Goal: Task Accomplishment & Management: Complete application form

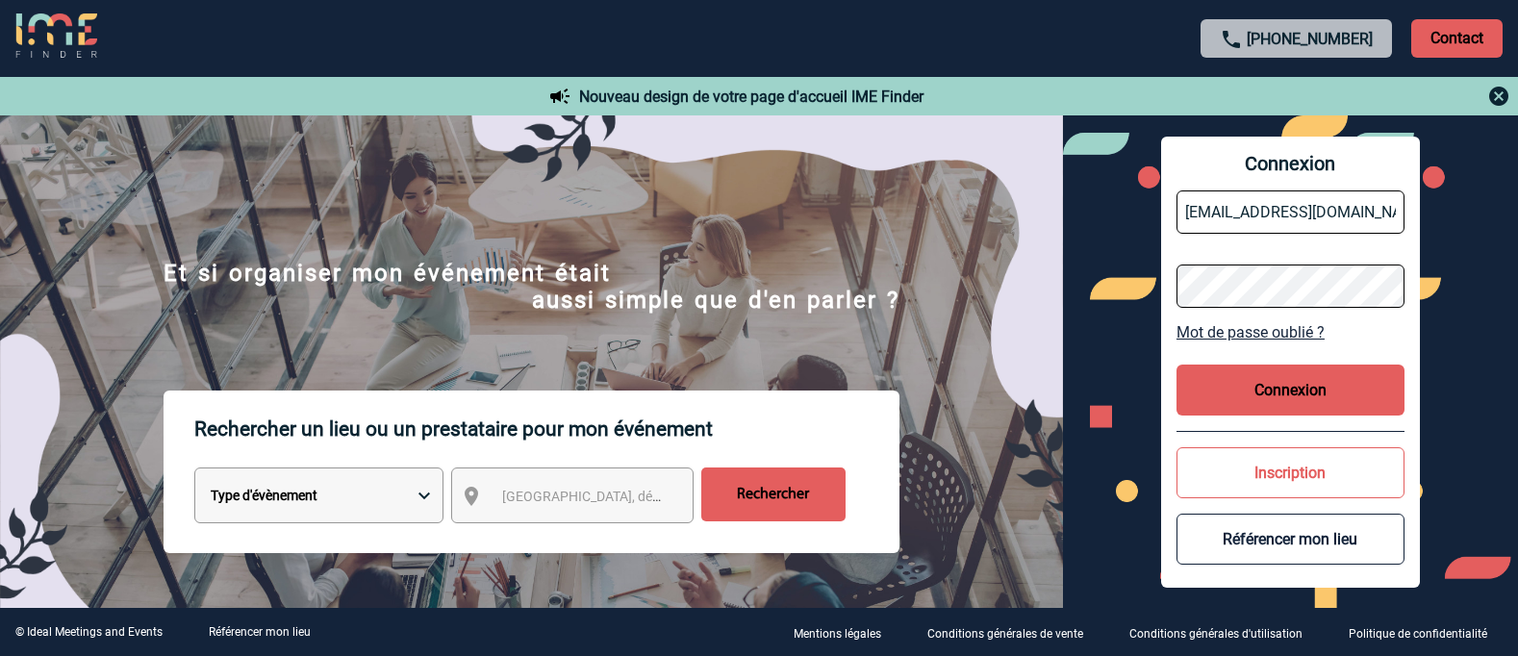
click at [1309, 384] on button "Connexion" at bounding box center [1291, 390] width 228 height 51
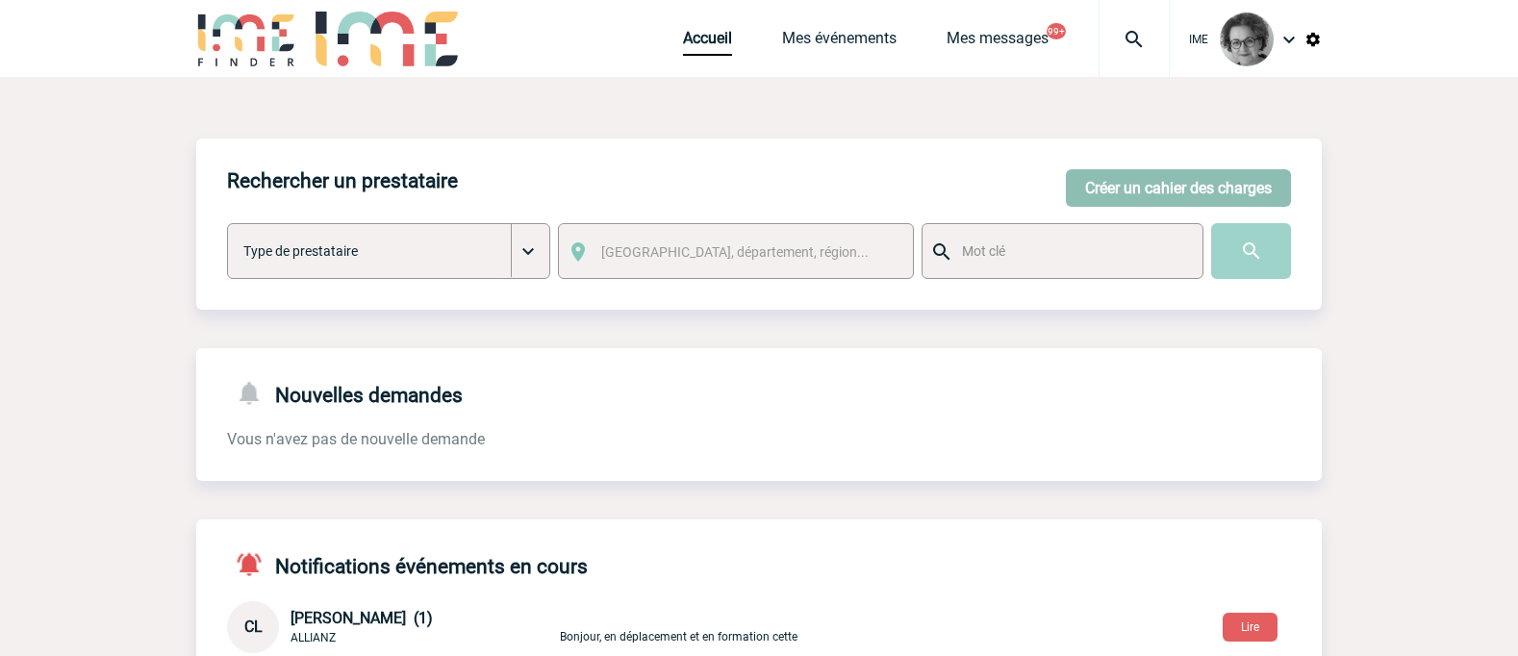
click at [1167, 189] on button "Créer un cahier des charges" at bounding box center [1178, 188] width 225 height 38
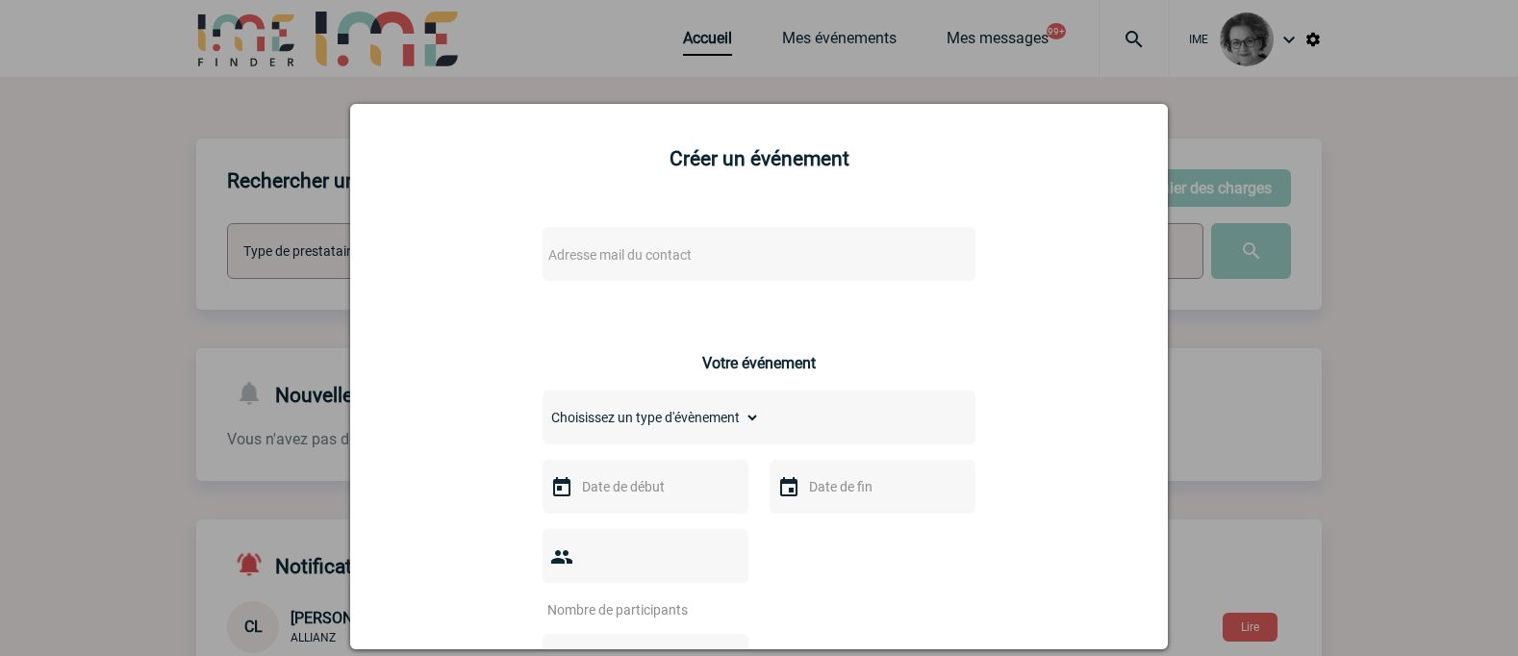
click at [586, 255] on span "Adresse mail du contact" at bounding box center [619, 254] width 143 height 15
drag, startPoint x: 567, startPoint y: 288, endPoint x: 380, endPoint y: 264, distance: 188.2
click at [380, 264] on body "IME Accueil Mes événements" at bounding box center [759, 626] width 1518 height 1253
click at [835, 292] on input "stephanie.trioreau@abeille-assurances.fr>" at bounding box center [702, 287] width 327 height 28
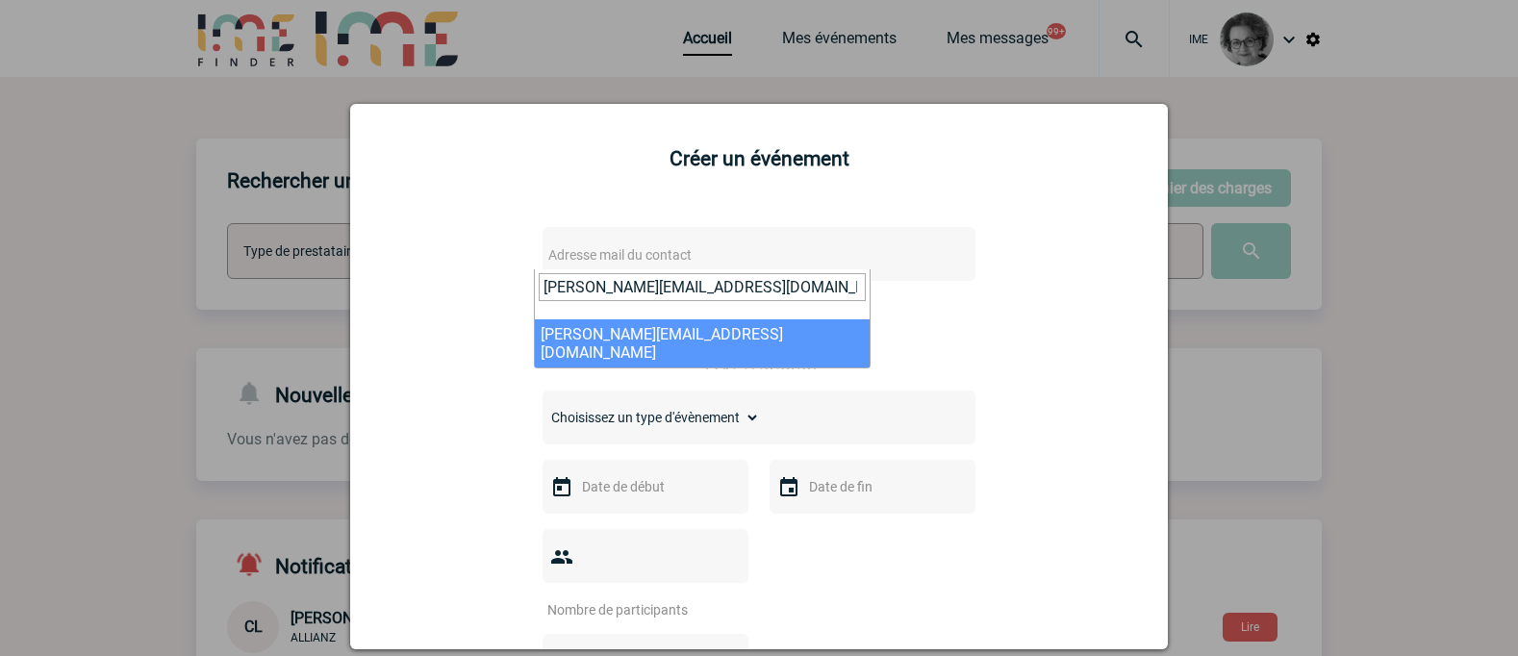
type input "stephanie.trioreau@abeille-assurances.fr"
select select "115644"
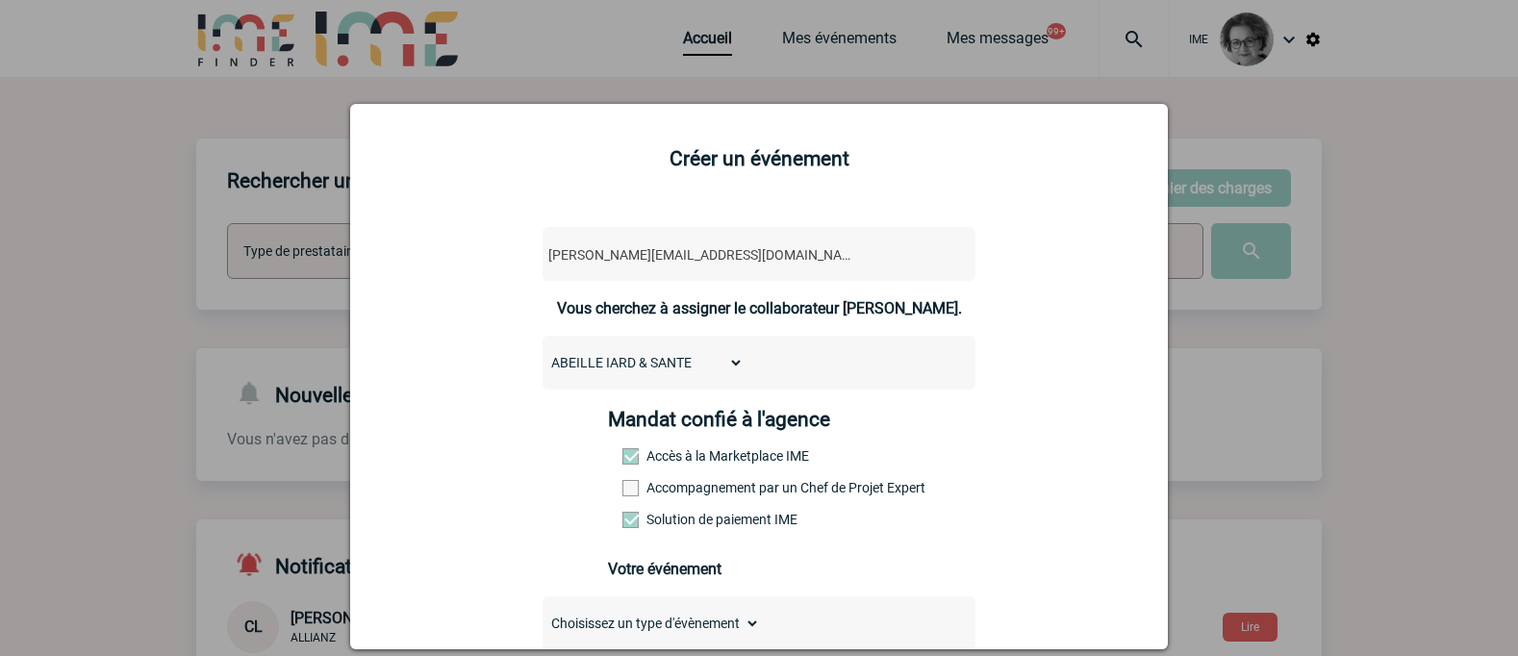
click at [707, 489] on label "Accompagnement par un Chef de Projet Expert" at bounding box center [665, 487] width 85 height 15
click at [0, 0] on input "Accompagnement par un Chef de Projet Expert" at bounding box center [0, 0] width 0 height 0
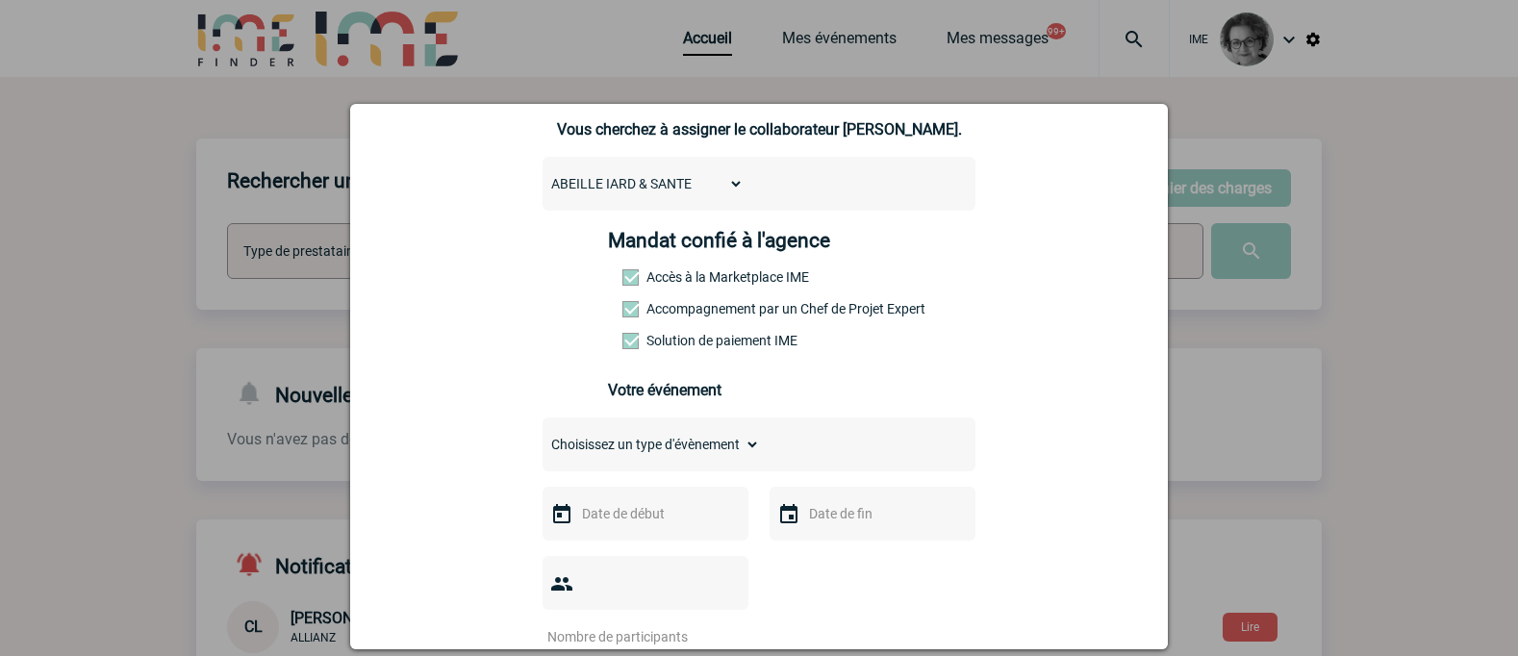
scroll to position [192, 0]
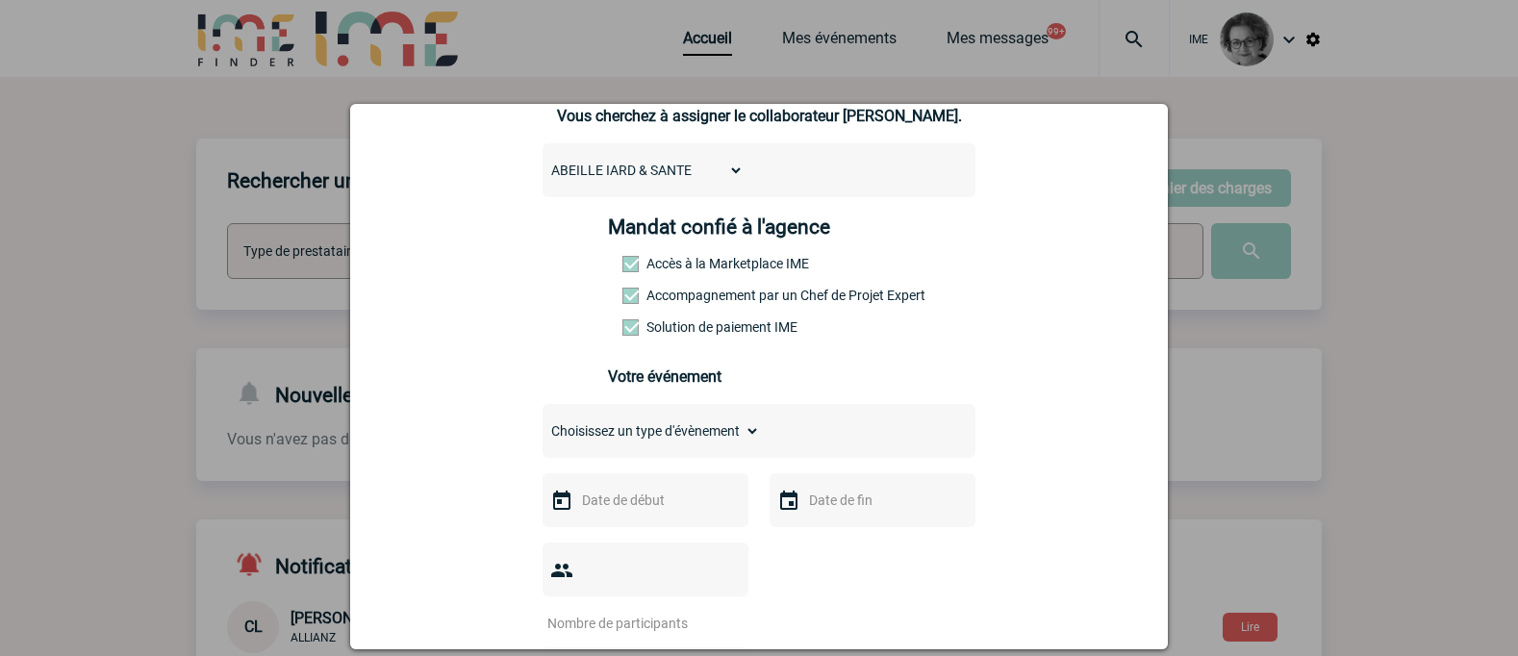
click at [735, 445] on select "Choisissez un type d'évènement Séminaire avec nuitée Séminaire sans nuitée Repa…" at bounding box center [651, 431] width 217 height 27
select select "3"
click at [543, 422] on select "Choisissez un type d'évènement Séminaire avec nuitée Séminaire sans nuitée Repa…" at bounding box center [651, 431] width 217 height 27
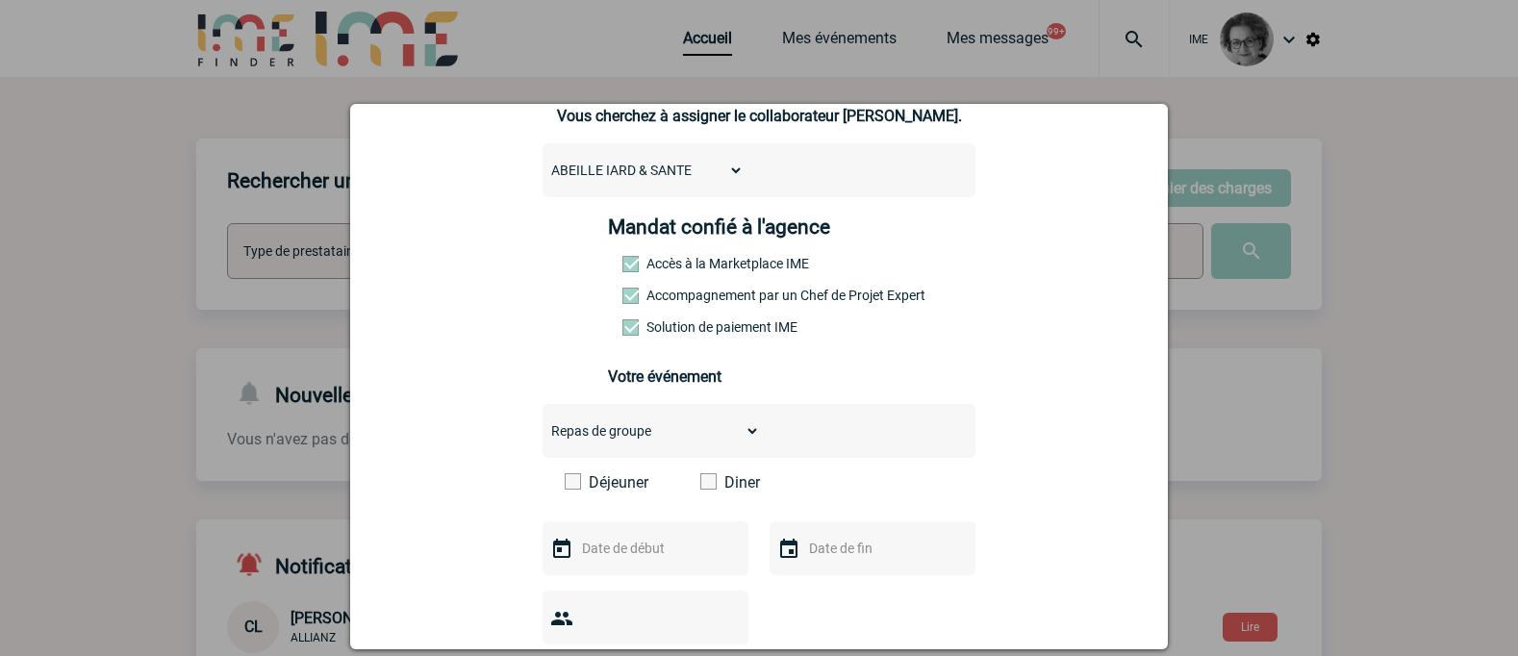
click at [700, 490] on span at bounding box center [708, 481] width 16 height 16
click at [0, 0] on input "Diner" at bounding box center [0, 0] width 0 height 0
click at [675, 558] on input "text" at bounding box center [643, 548] width 133 height 25
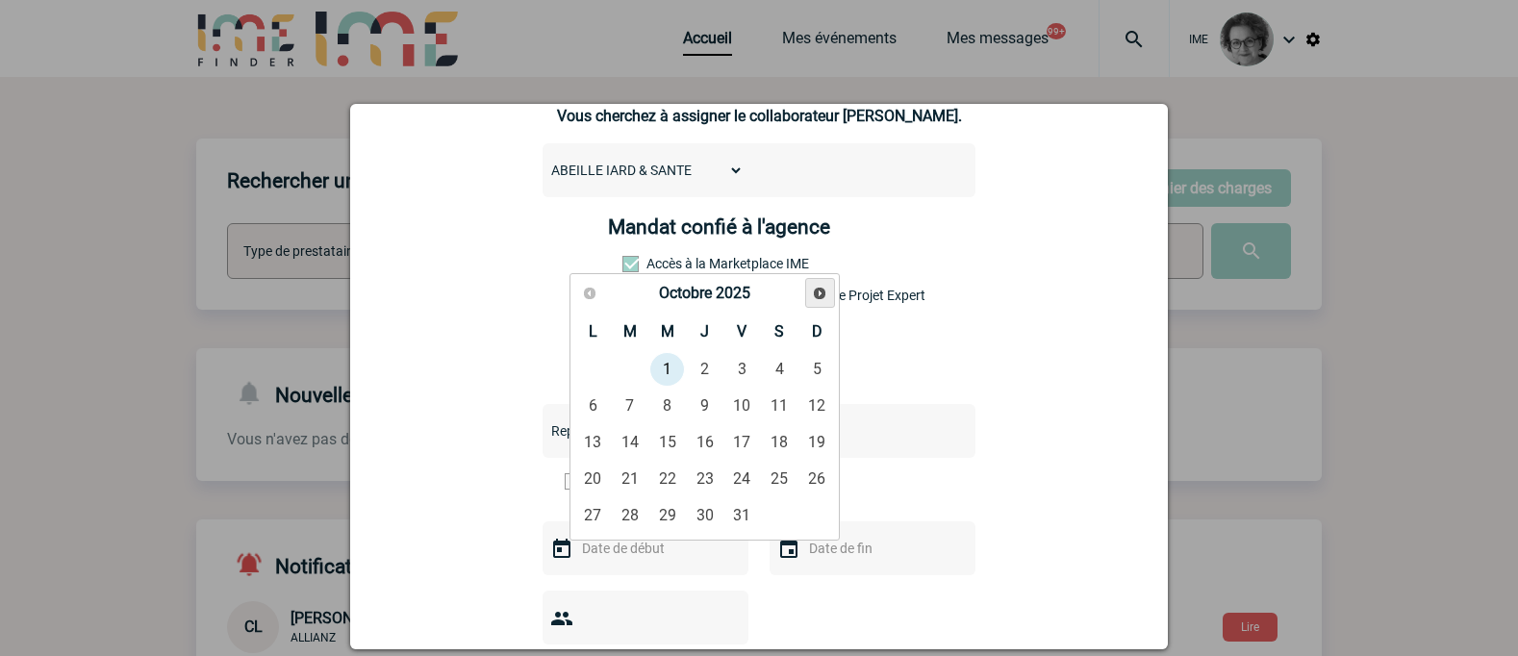
click at [826, 297] on span "Suivant" at bounding box center [819, 293] width 15 height 15
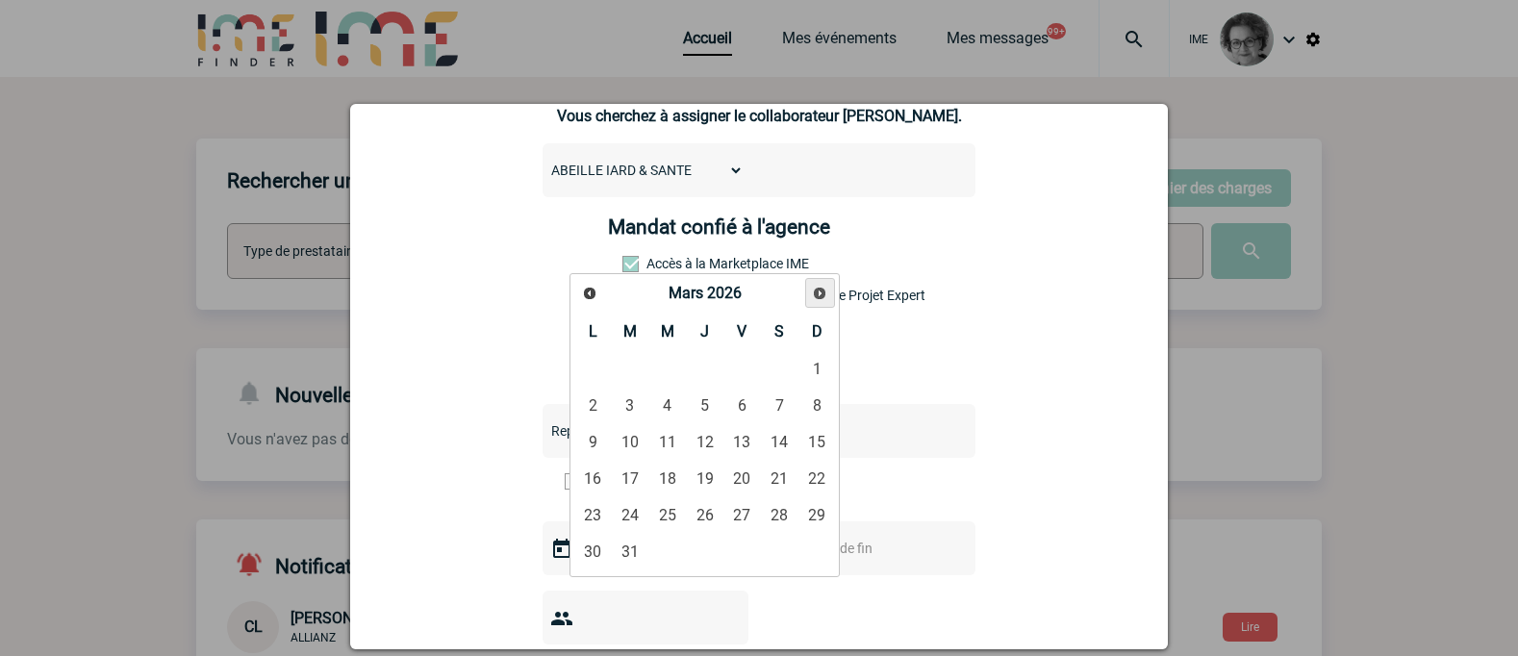
click at [826, 297] on span "Suivant" at bounding box center [819, 293] width 15 height 15
click at [703, 476] on link "21" at bounding box center [705, 479] width 36 height 35
type input "21-05-2026"
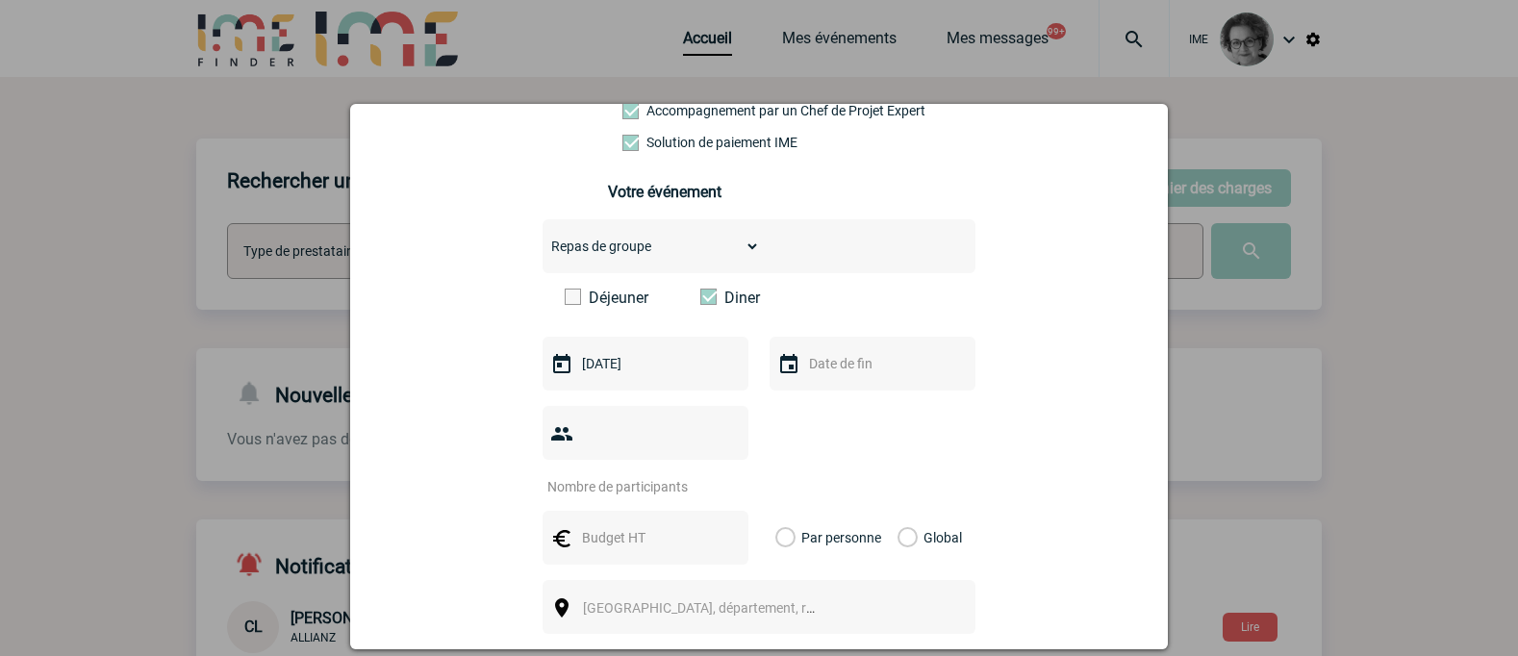
scroll to position [385, 0]
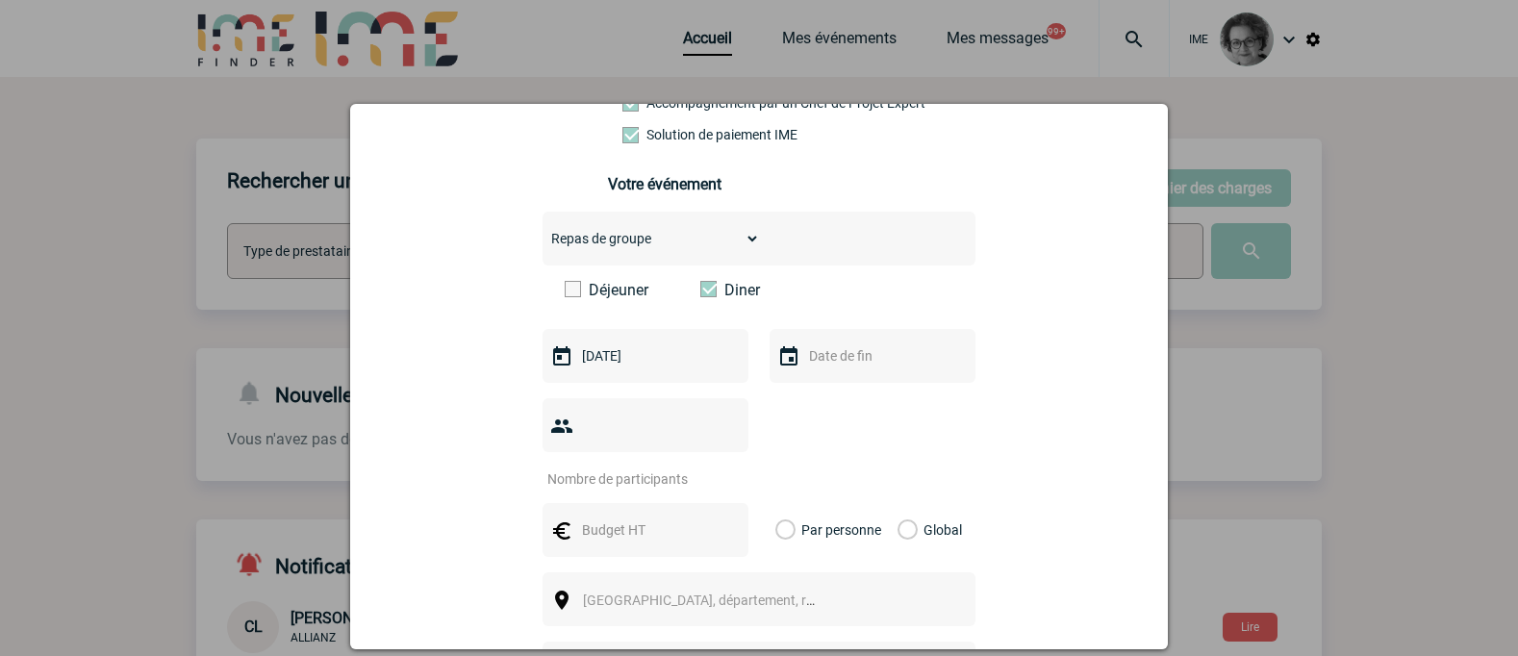
click at [689, 467] on input "number" at bounding box center [633, 479] width 181 height 25
type input "150"
click at [902, 505] on label "Global" at bounding box center [904, 530] width 13 height 54
click at [0, 0] on input "Global" at bounding box center [0, 0] width 0 height 0
click at [655, 518] on input "text" at bounding box center [643, 530] width 133 height 25
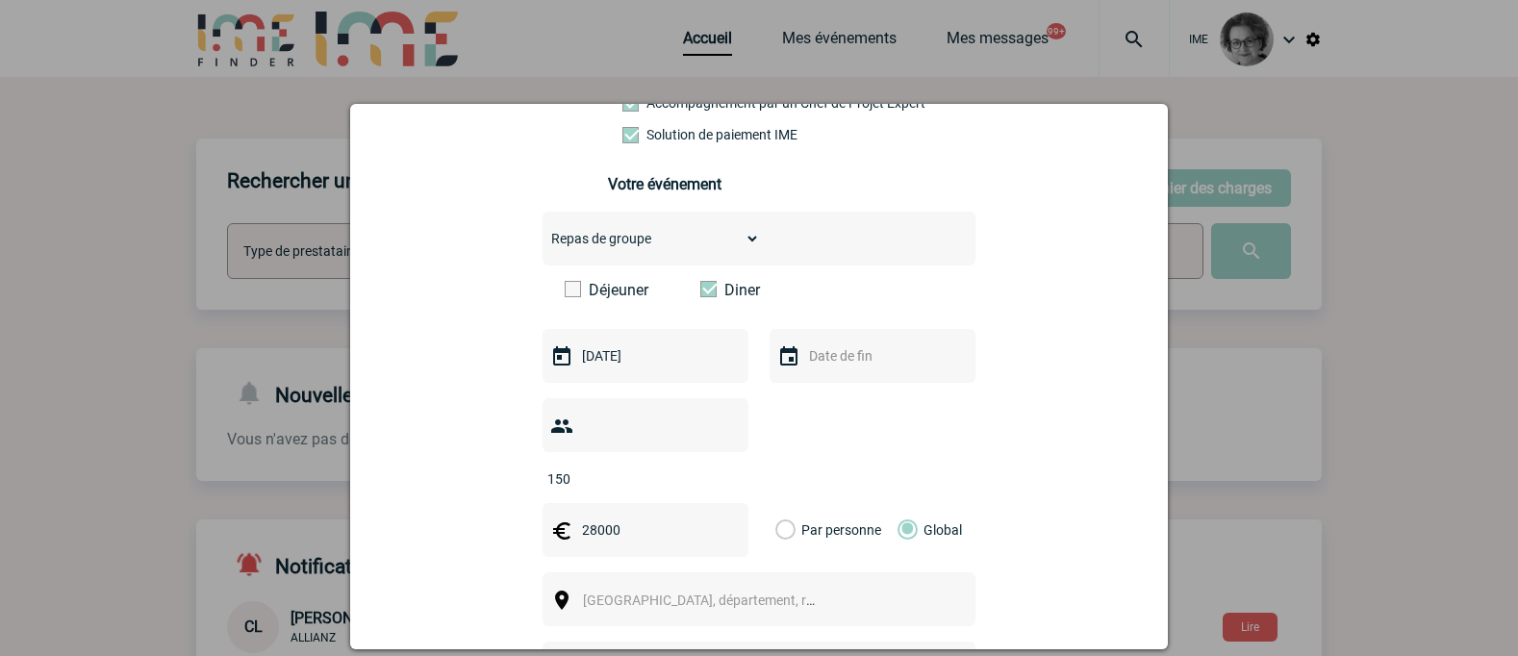
scroll to position [481, 0]
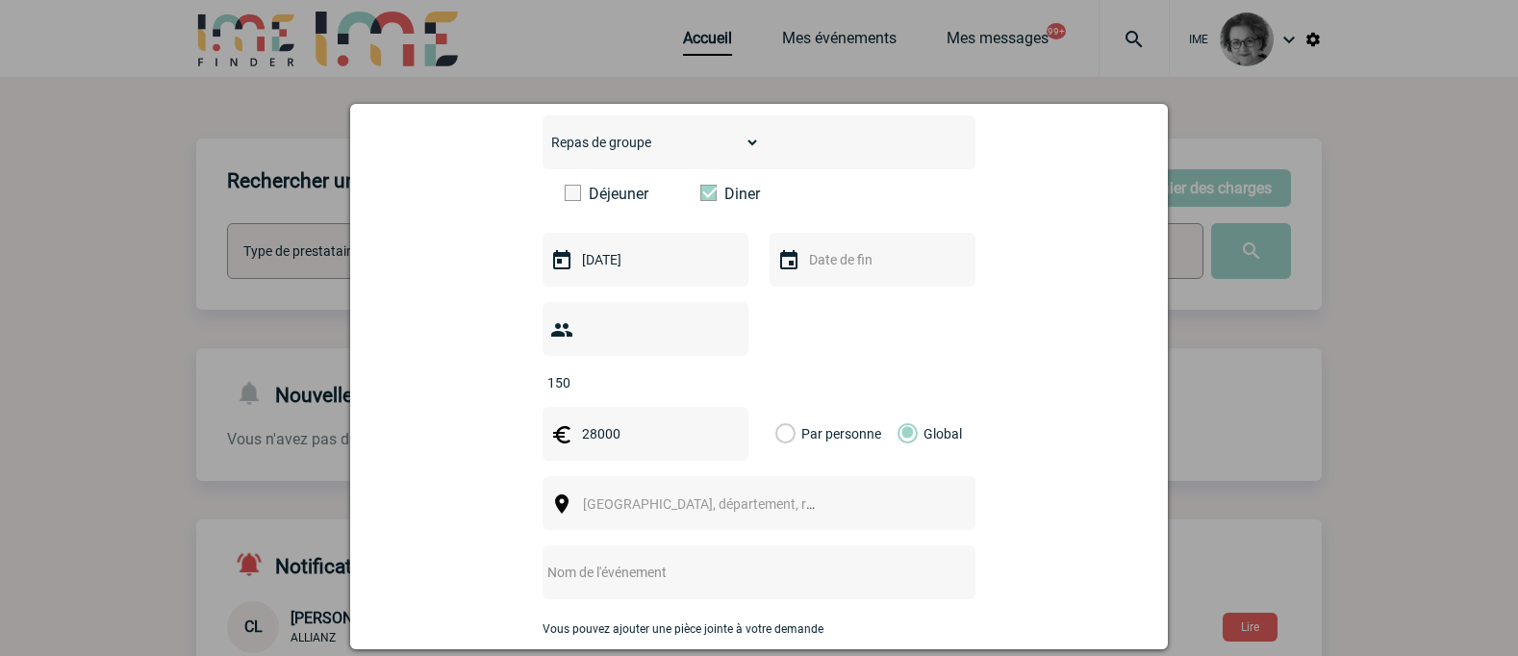
type input "28000"
click at [715, 491] on span "[GEOGRAPHIC_DATA], département, région..." at bounding box center [707, 504] width 265 height 27
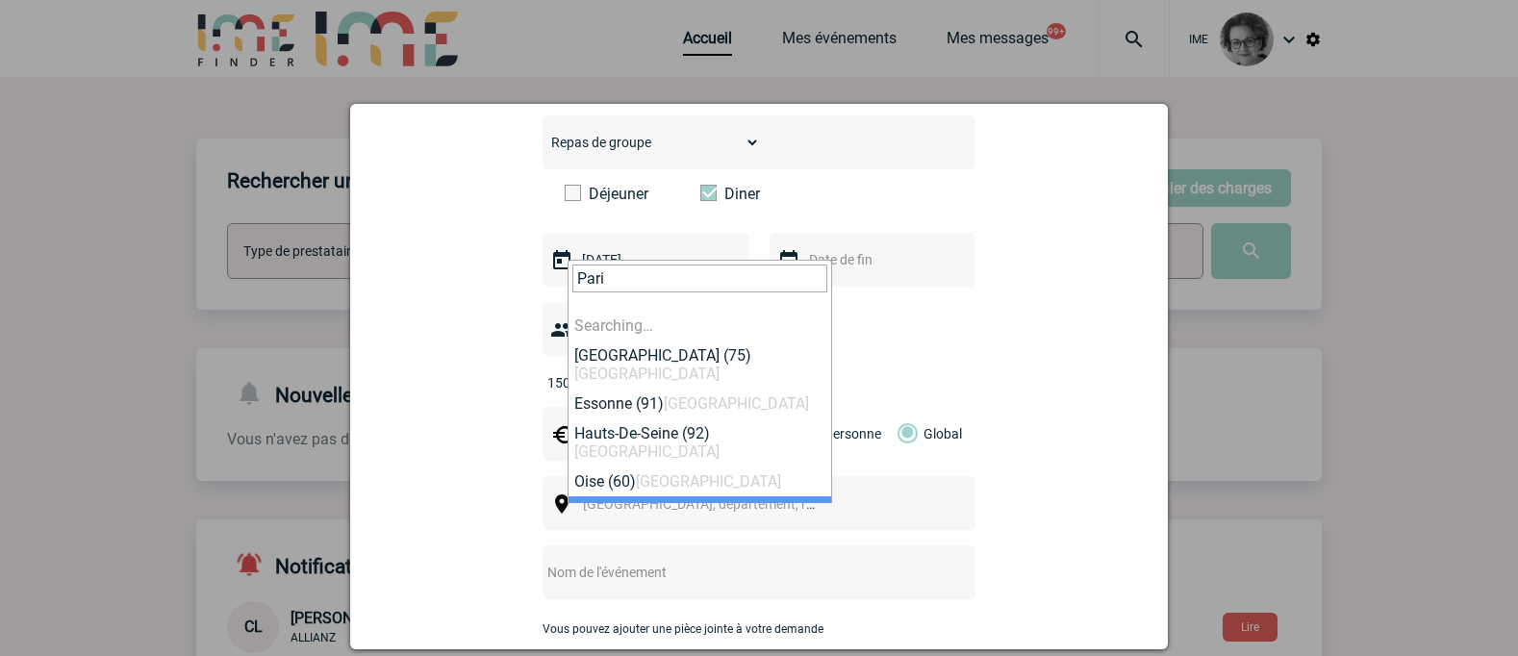
type input "Paris"
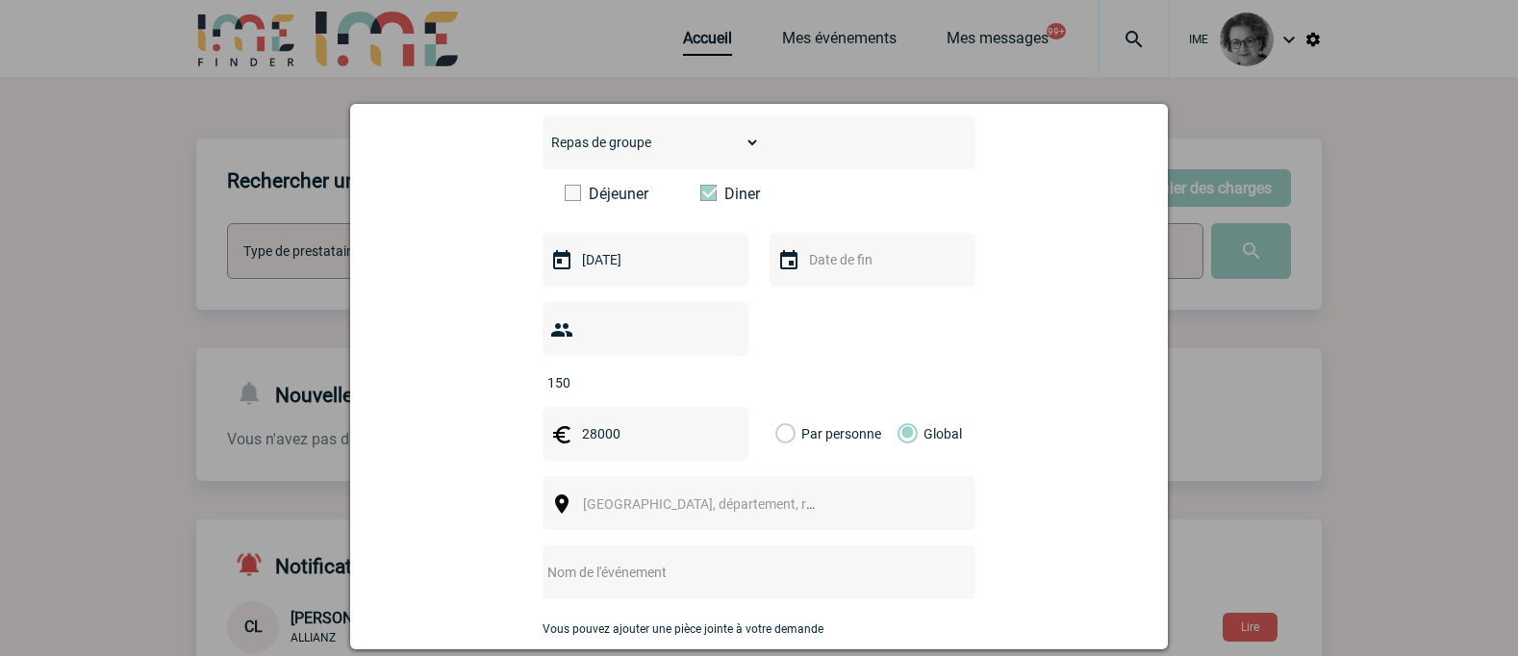
click at [691, 560] on input "text" at bounding box center [734, 572] width 382 height 25
click at [650, 560] on input "text" at bounding box center [734, 572] width 382 height 25
click at [826, 560] on input "text" at bounding box center [734, 572] width 382 height 25
paste input "Cocktail annuel Abeille Assurances"
type input "Cocktail annuel Abeille Assurances"
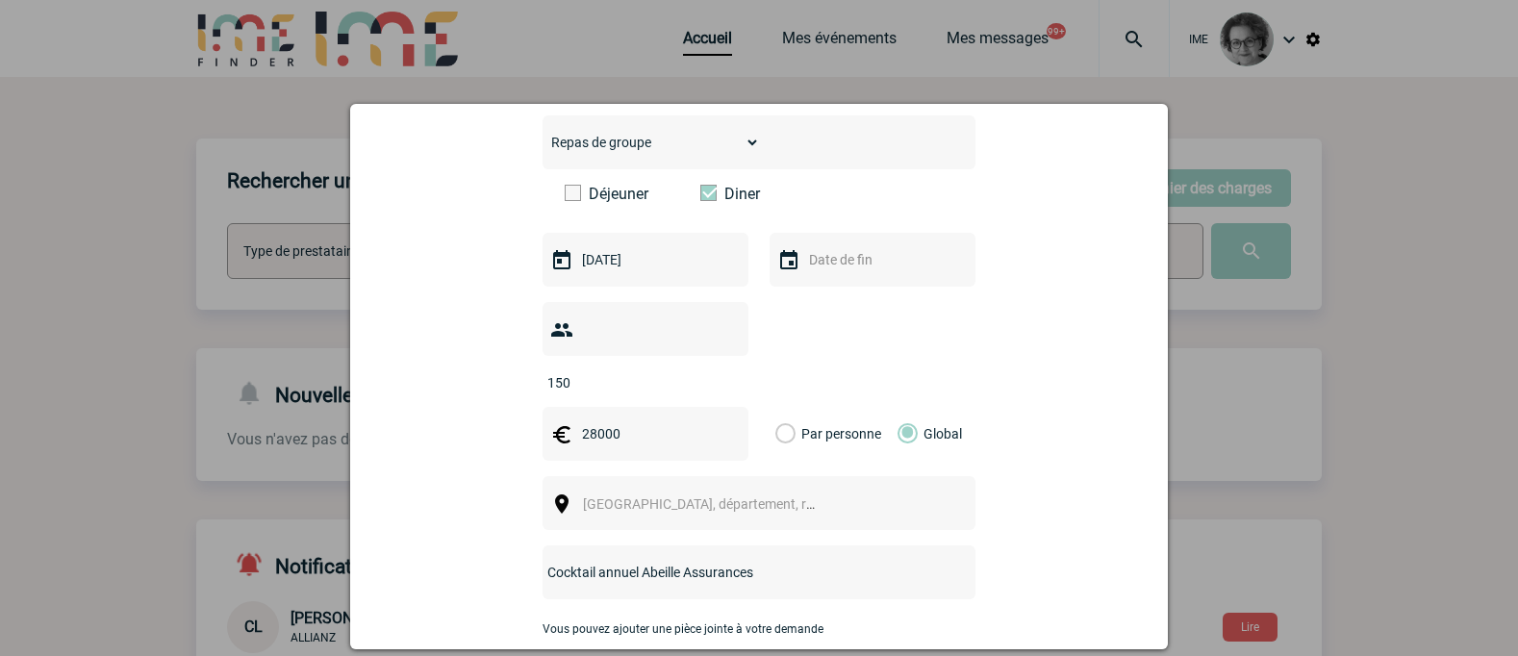
click at [801, 491] on span "[GEOGRAPHIC_DATA], département, région..." at bounding box center [707, 504] width 265 height 27
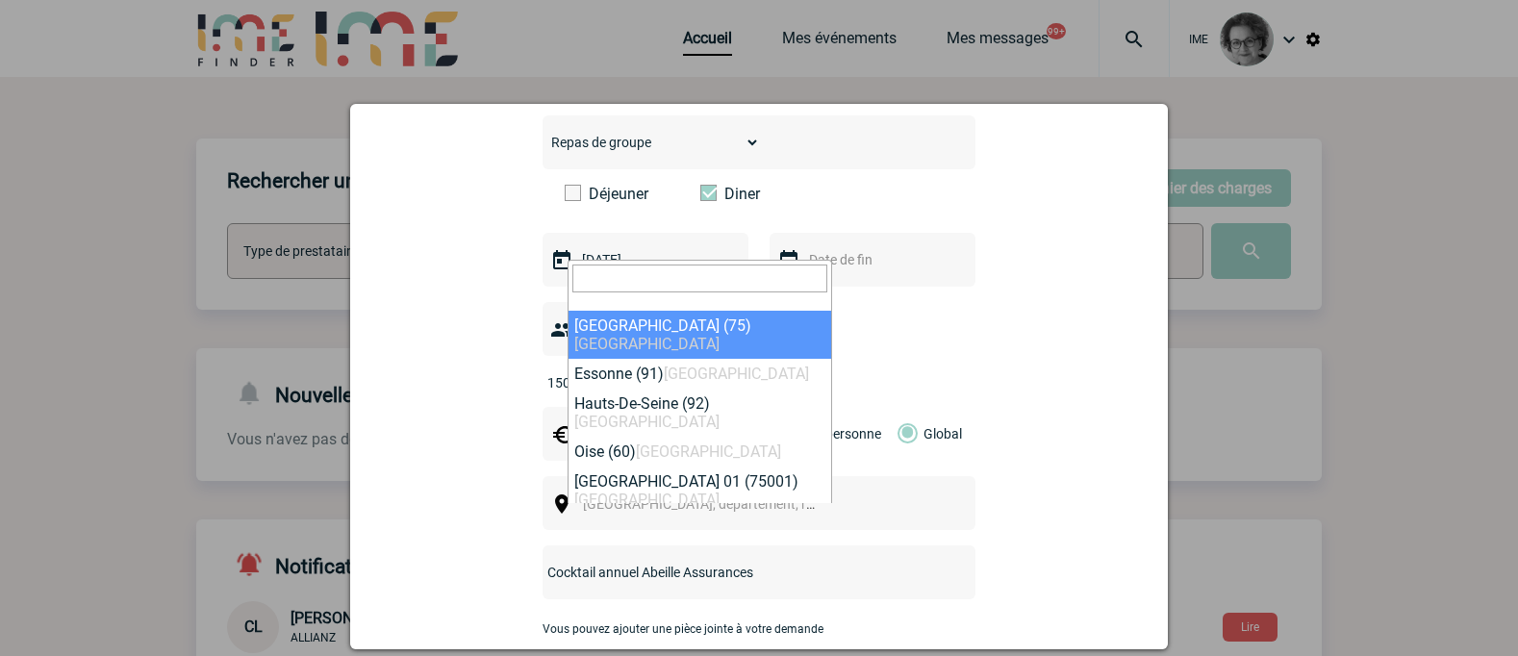
select select "3"
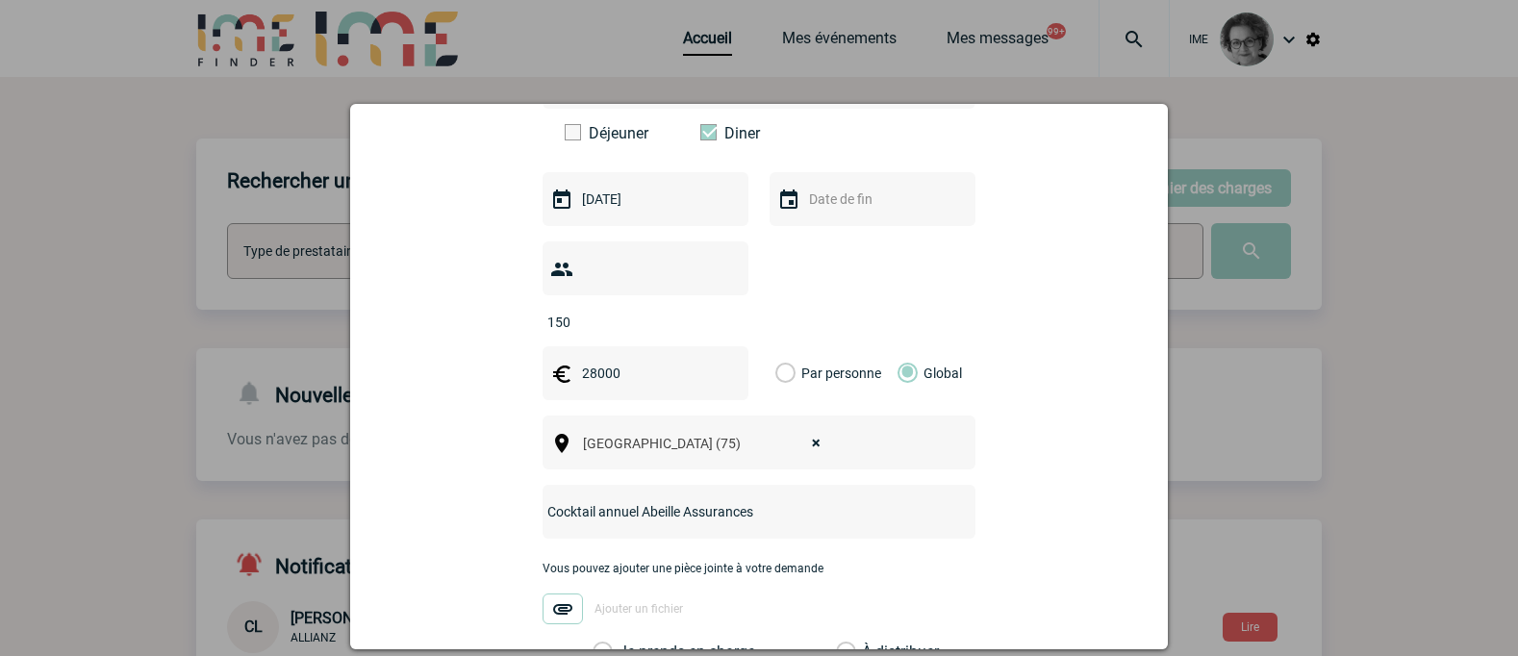
scroll to position [770, 0]
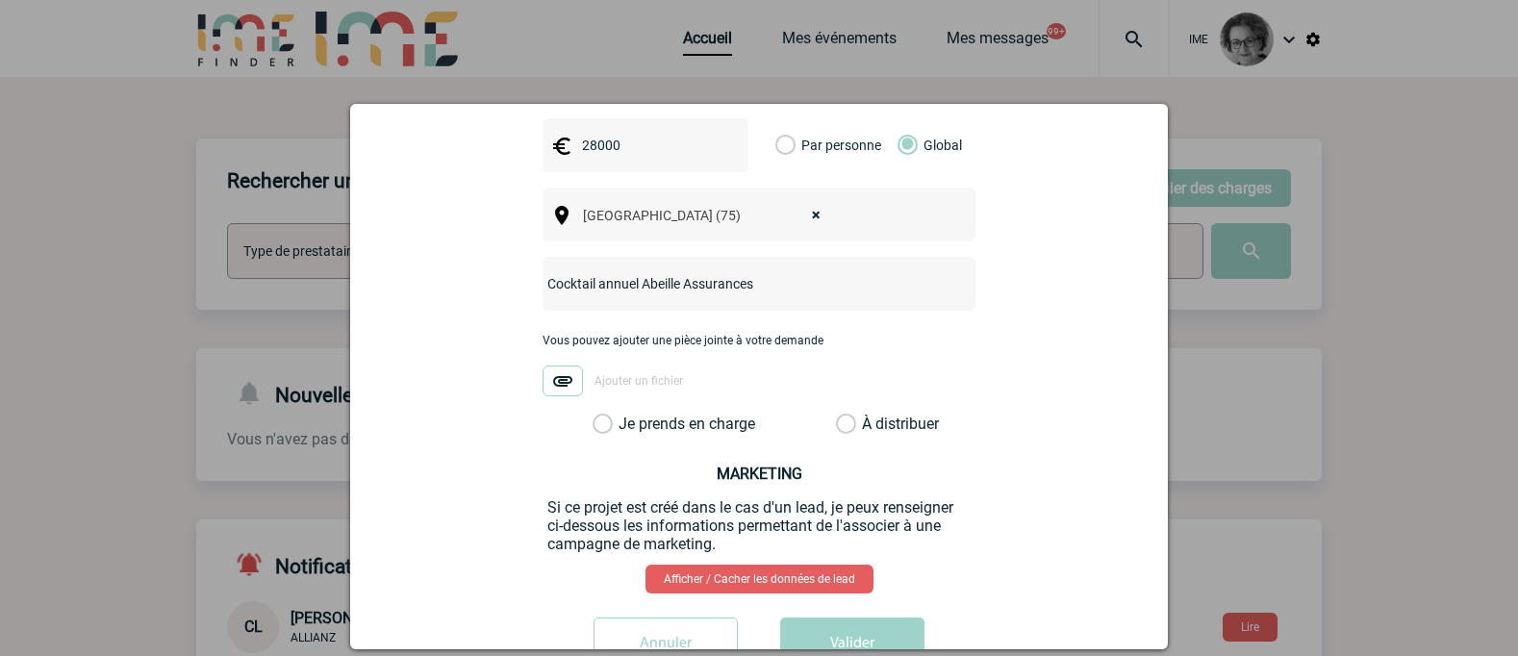
click at [593, 415] on label "Je prends en charge" at bounding box center [609, 424] width 33 height 19
click at [0, 0] on input "Je prends en charge" at bounding box center [0, 0] width 0 height 0
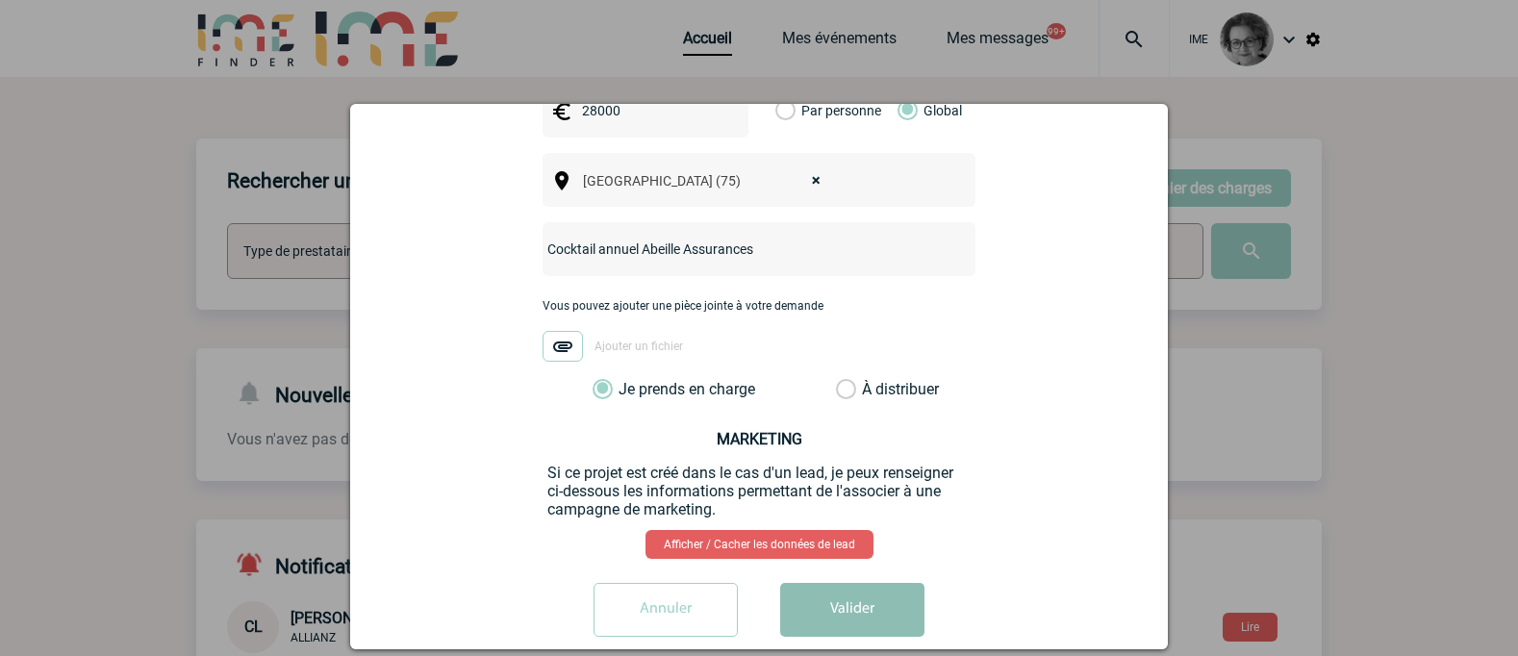
click at [835, 583] on button "Valider" at bounding box center [852, 610] width 144 height 54
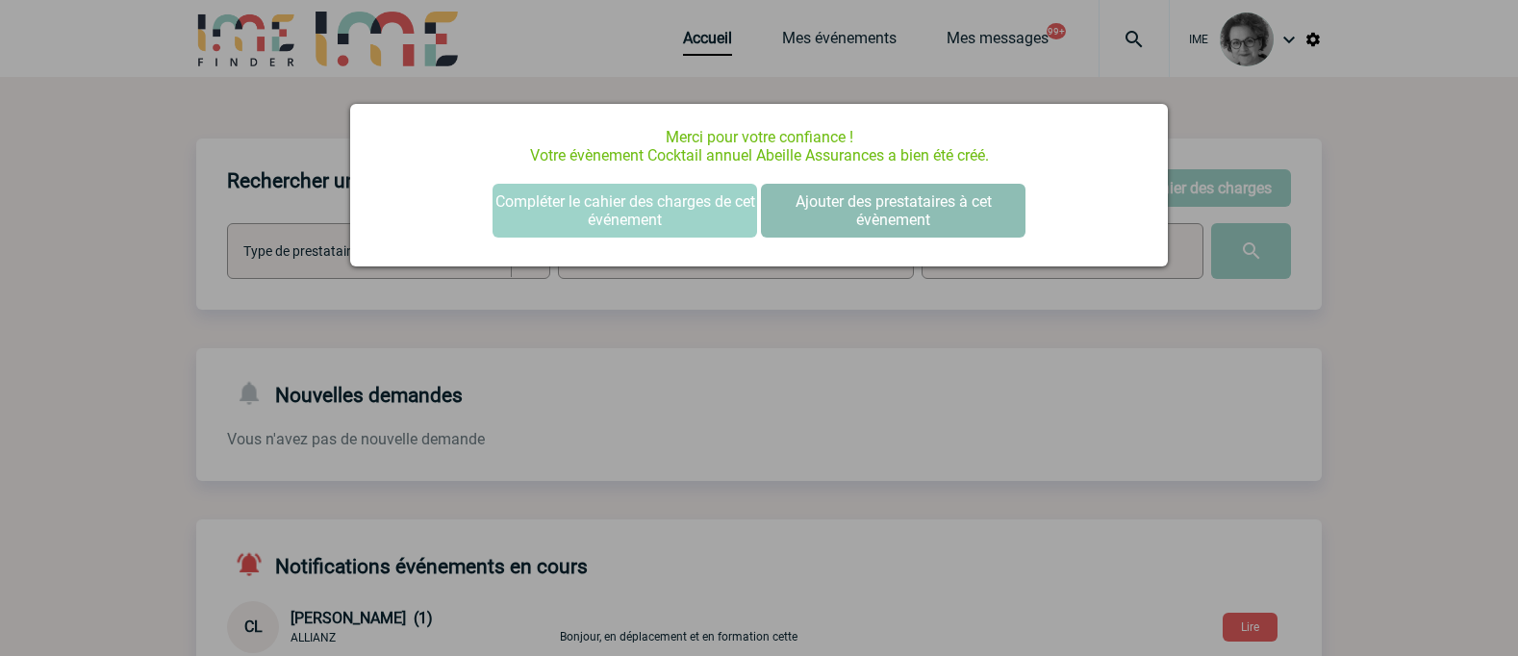
click at [919, 213] on button "Ajouter des prestataires à cet évènement" at bounding box center [893, 211] width 265 height 54
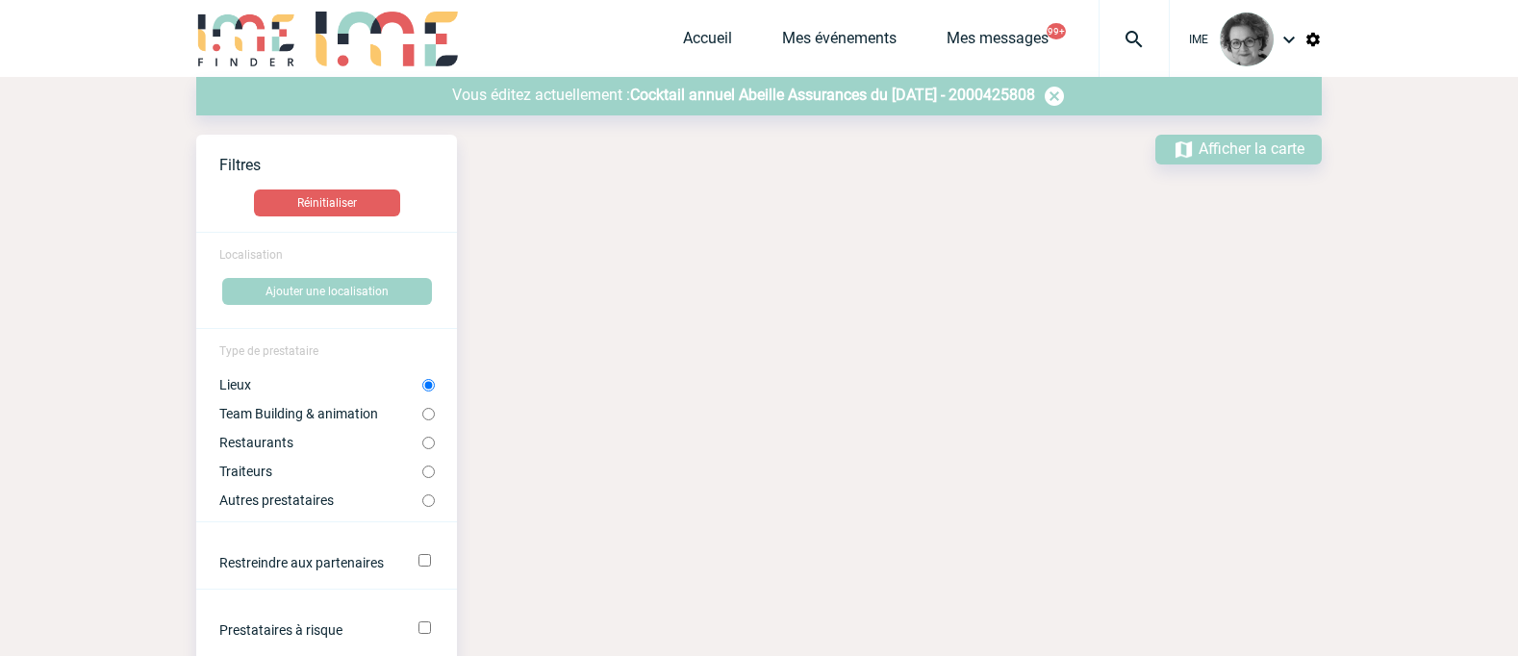
click at [855, 97] on span "Cocktail annuel Abeille Assurances du 21 Mai 2026 - 2000425808" at bounding box center [832, 95] width 405 height 18
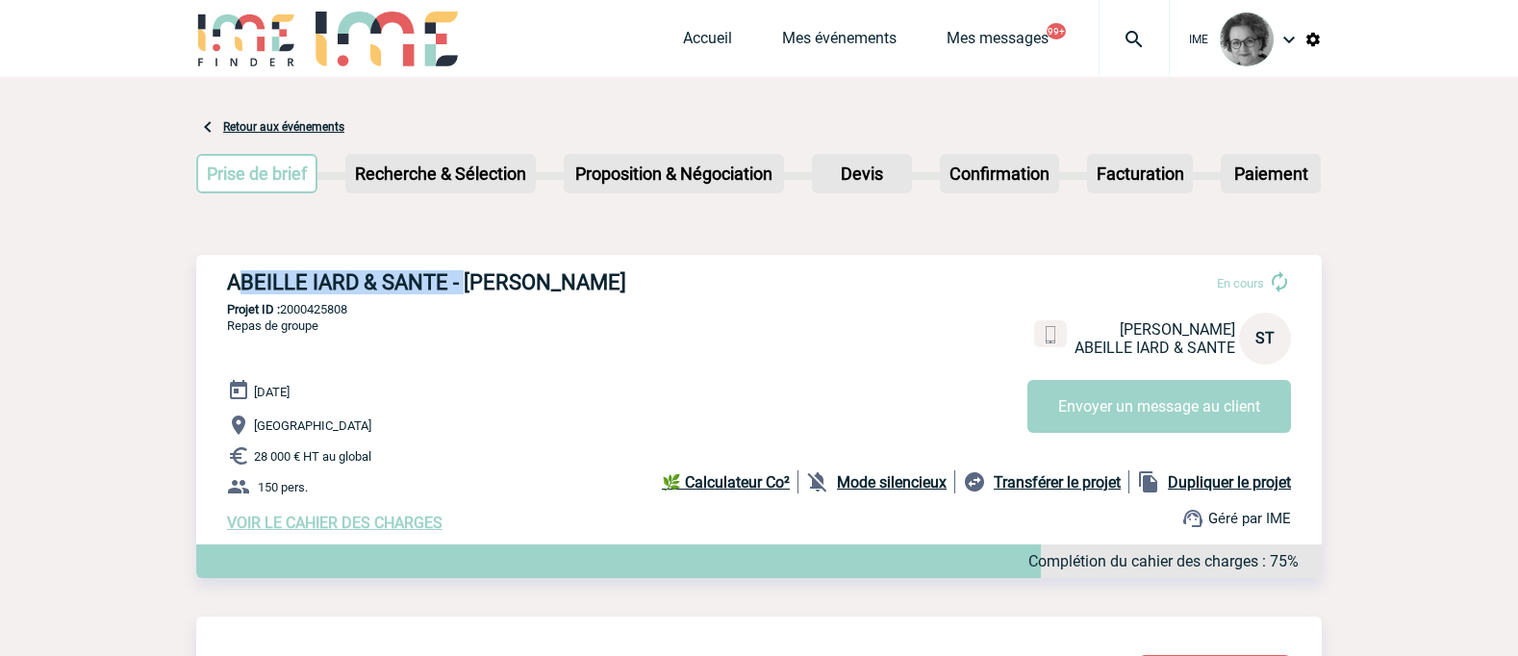
drag, startPoint x: 235, startPoint y: 285, endPoint x: 464, endPoint y: 280, distance: 229.0
click at [464, 280] on h3 "ABEILLE IARD & SANTE - Stéphanie TRIOREAU" at bounding box center [515, 282] width 577 height 24
click at [235, 285] on h3 "ABEILLE IARD & SANTE - Stéphanie TRIOREAU" at bounding box center [515, 282] width 577 height 24
click at [229, 283] on h3 "ABEILLE IARD & SANTE - Stéphanie TRIOREAU" at bounding box center [515, 282] width 577 height 24
drag, startPoint x: 228, startPoint y: 282, endPoint x: 699, endPoint y: 277, distance: 470.5
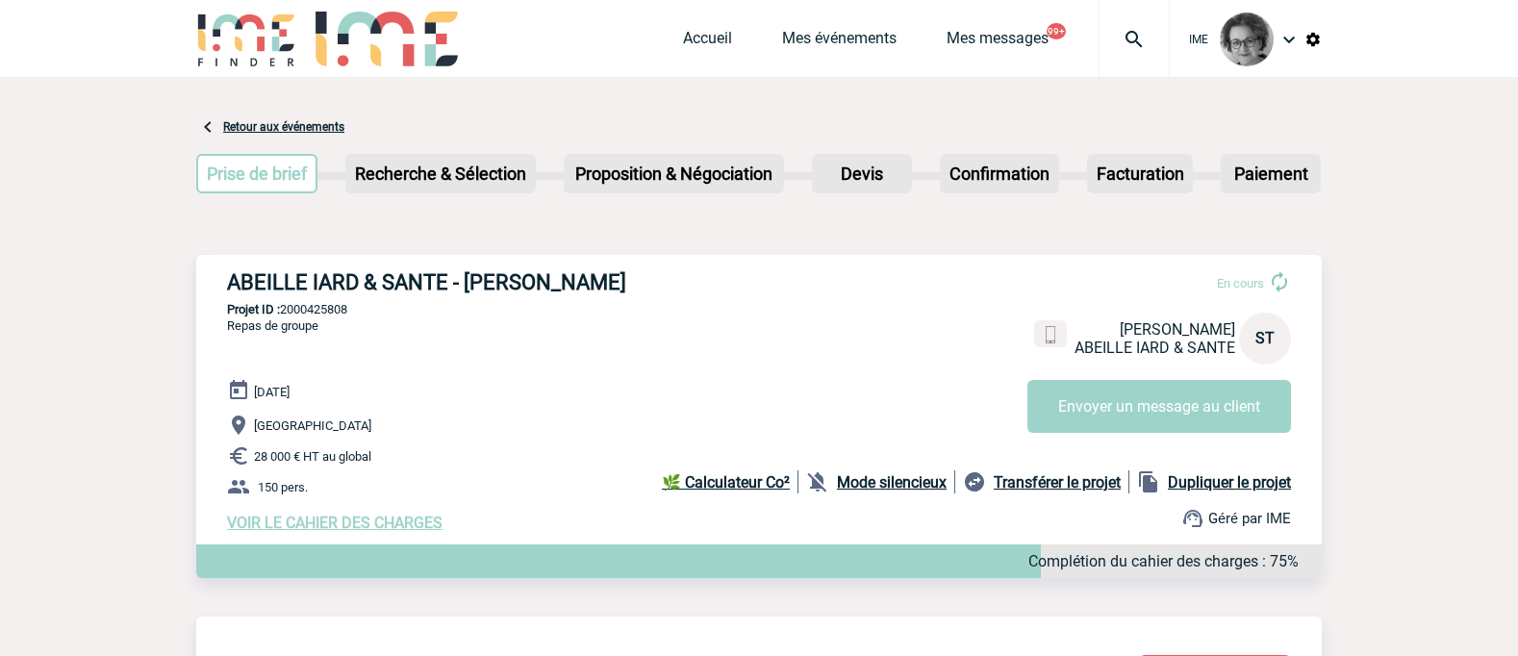
click at [699, 277] on h3 "ABEILLE IARD & SANTE - Stéphanie TRIOREAU" at bounding box center [515, 282] width 577 height 24
copy h3 "ABEILLE IARD & SANTE - Stéphanie TRIOREAU"
drag, startPoint x: 374, startPoint y: 313, endPoint x: 287, endPoint y: 313, distance: 87.6
click at [287, 313] on p "Projet ID : 2000425808" at bounding box center [759, 309] width 1126 height 14
copy p "2000425808"
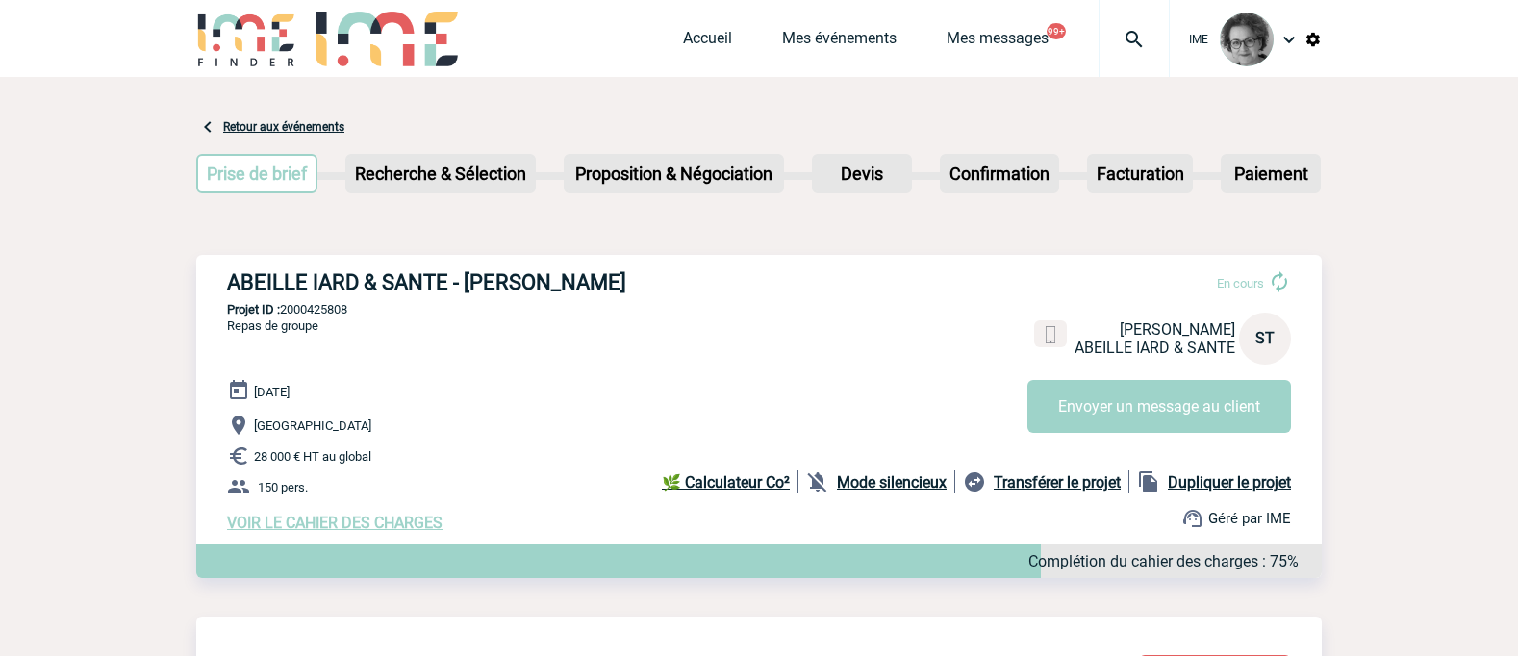
click at [412, 307] on p "Projet ID : 2000425808" at bounding box center [759, 309] width 1126 height 14
drag, startPoint x: 226, startPoint y: 291, endPoint x: 445, endPoint y: 290, distance: 218.4
click at [445, 290] on div "ABEILLE IARD & SANTE - Stéphanie TRIOREAU En cours Stéphanie TRIOREAU ABEILLE I…" at bounding box center [759, 401] width 1126 height 292
copy h3 "ABEILLE IARD & SANTE"
drag, startPoint x: 356, startPoint y: 318, endPoint x: 285, endPoint y: 317, distance: 71.2
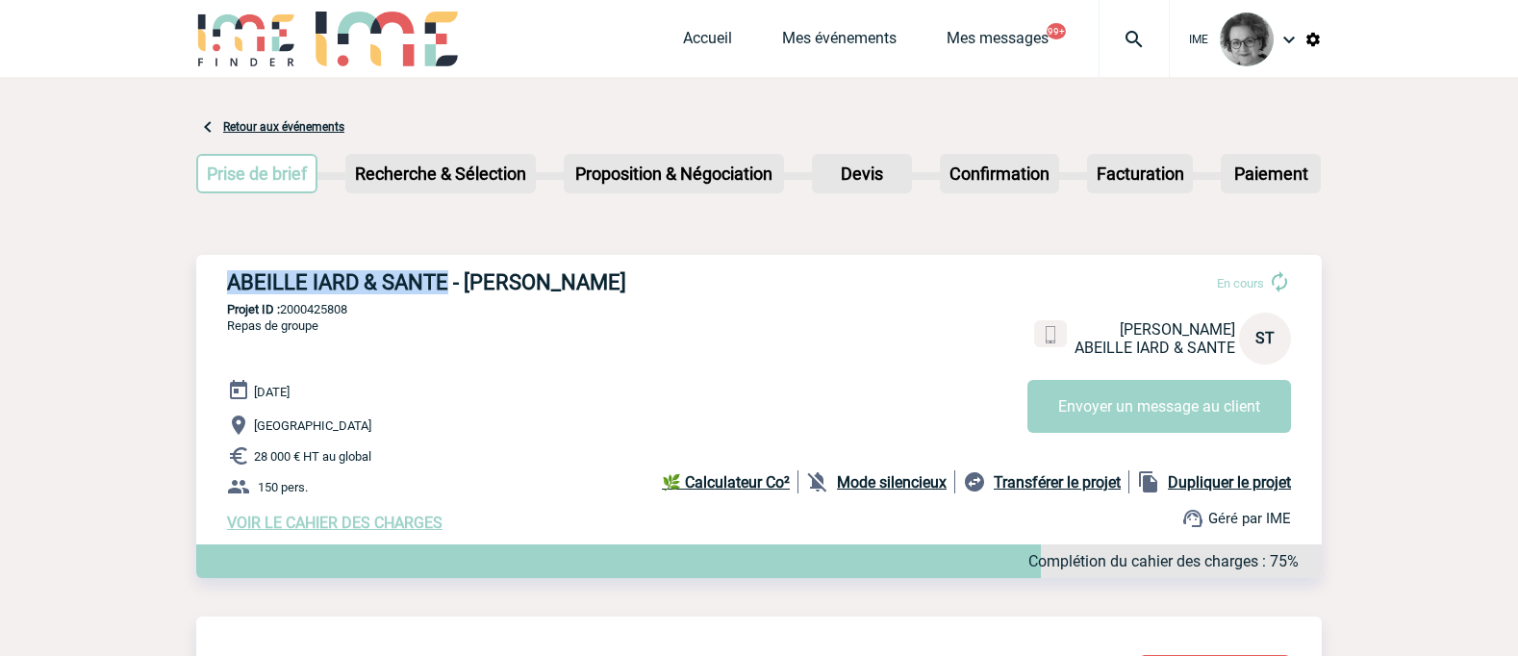
click at [285, 317] on p "Projet ID : 2000425808" at bounding box center [759, 309] width 1126 height 14
copy p "2000425808"
click at [466, 456] on p "28 000 € HT au global" at bounding box center [774, 456] width 1095 height 23
